Goal: Check status

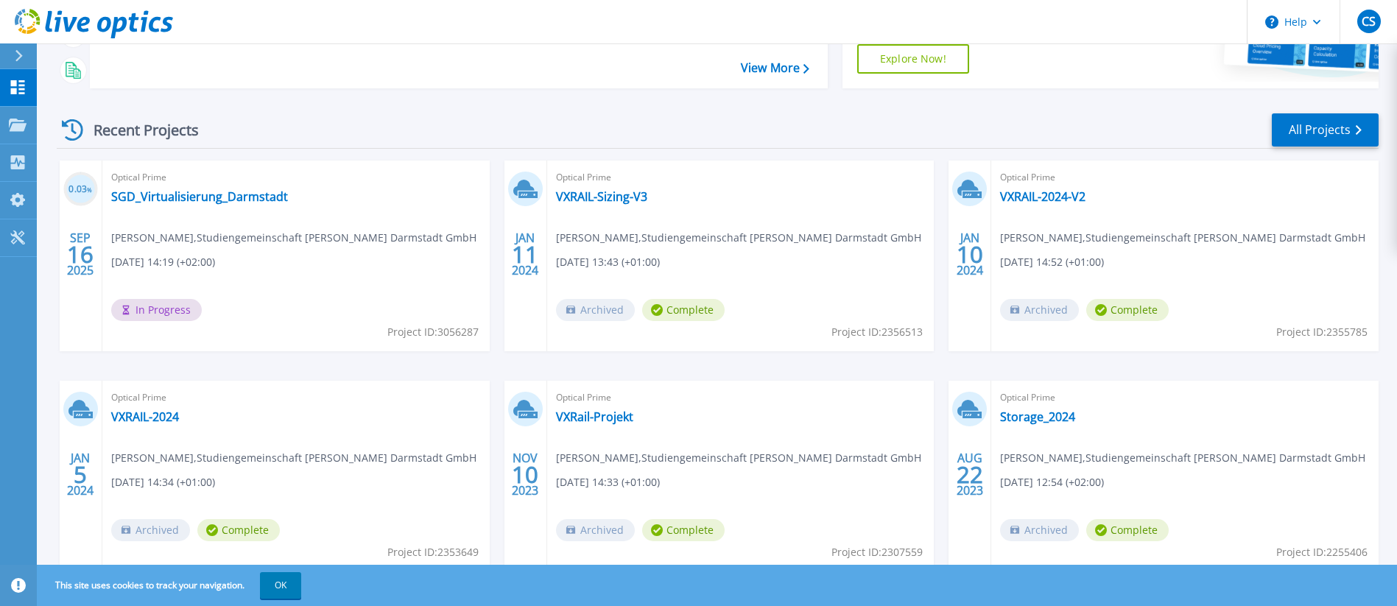
scroll to position [272, 0]
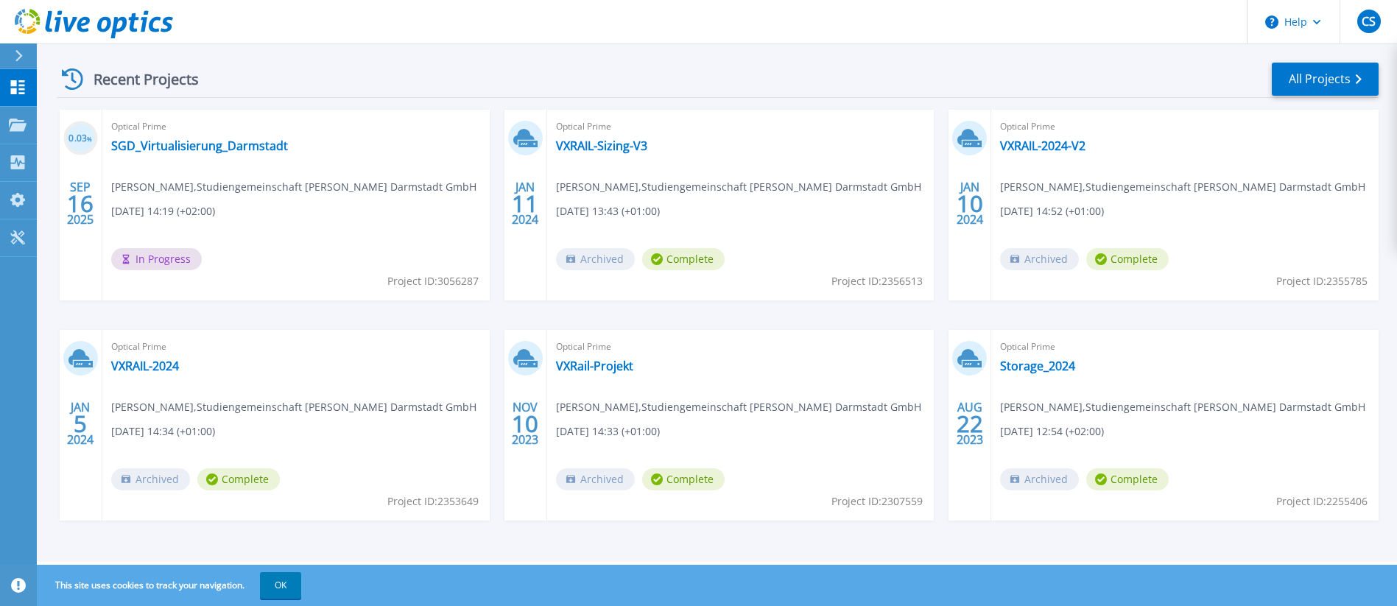
click at [166, 263] on span "In Progress" at bounding box center [156, 259] width 91 height 22
click at [242, 200] on div "Optical Prime SGD_Virtualisierung_Darmstadt [PERSON_NAME] , Studiengemeinschaft…" at bounding box center [295, 205] width 387 height 191
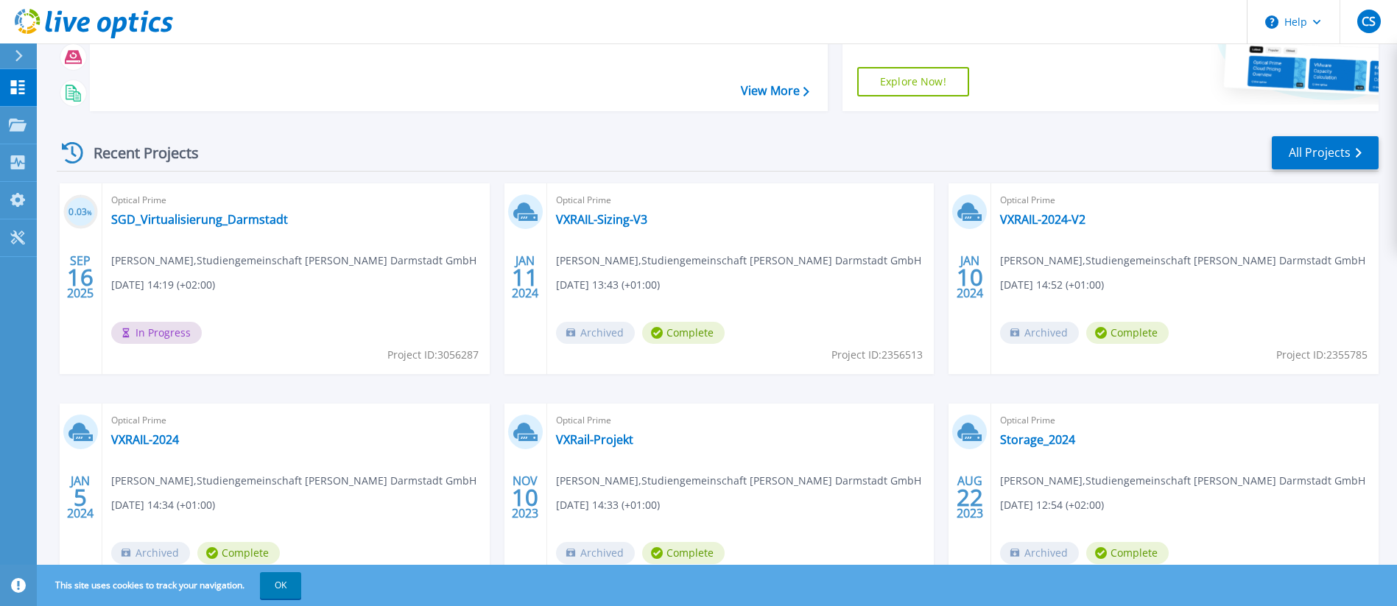
scroll to position [0, 0]
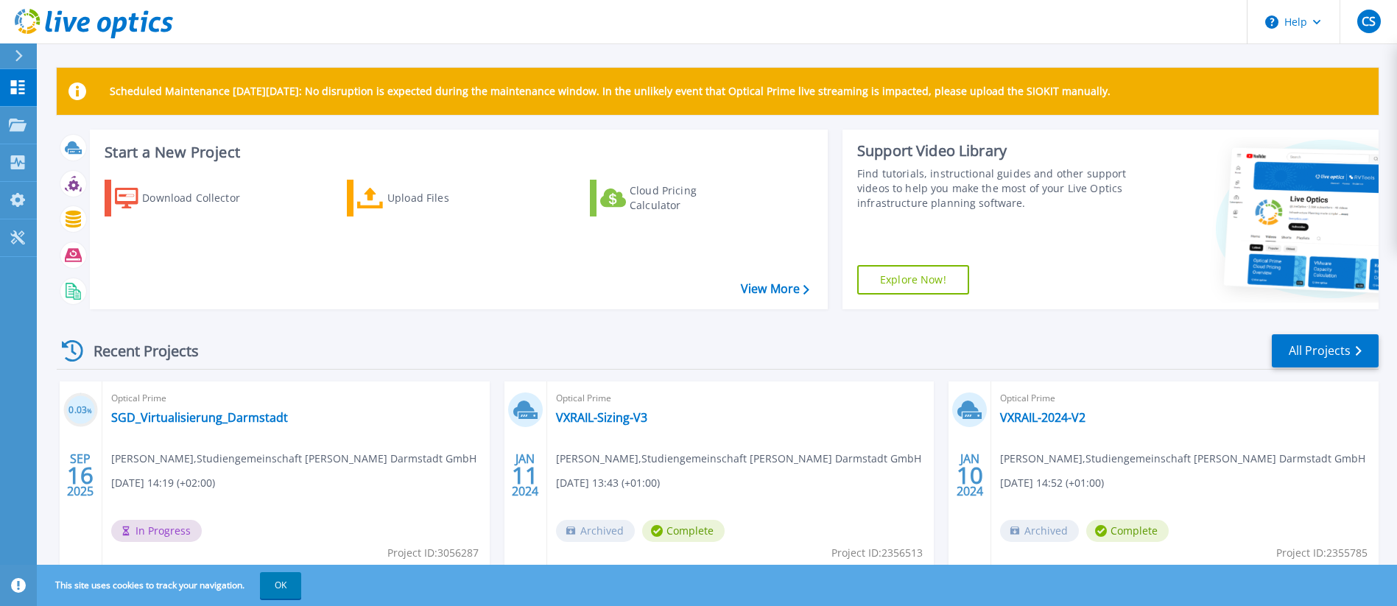
click at [288, 473] on div "Optical Prime SGD_Virtualisierung_Darmstadt [PERSON_NAME] , Studiengemeinschaft…" at bounding box center [295, 476] width 387 height 191
click at [13, 85] on icon at bounding box center [18, 87] width 14 height 14
